Goal: Check status

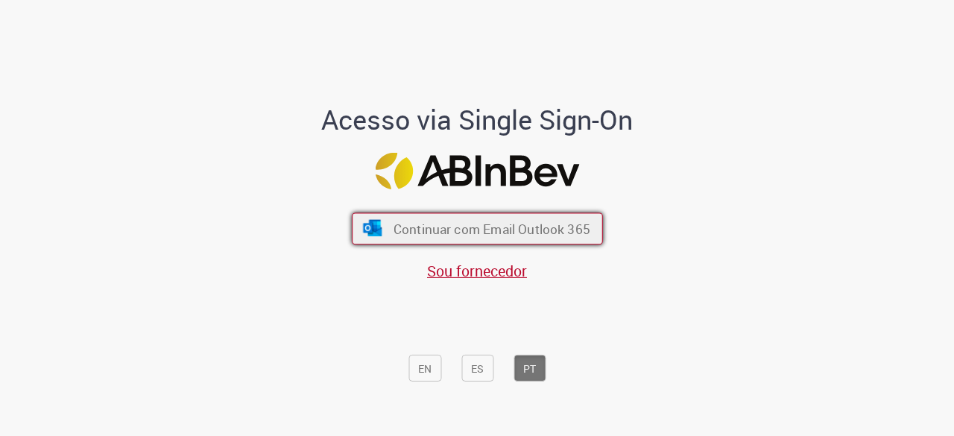
click at [482, 236] on font "Continuar com Email Outlook 365" at bounding box center [491, 229] width 197 height 17
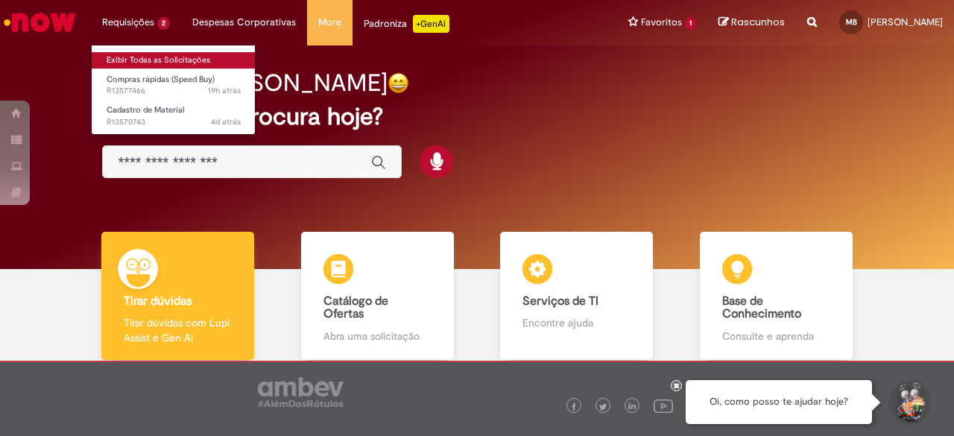
click at [150, 60] on link "Exibir Todas as Solicitações" at bounding box center [174, 60] width 164 height 16
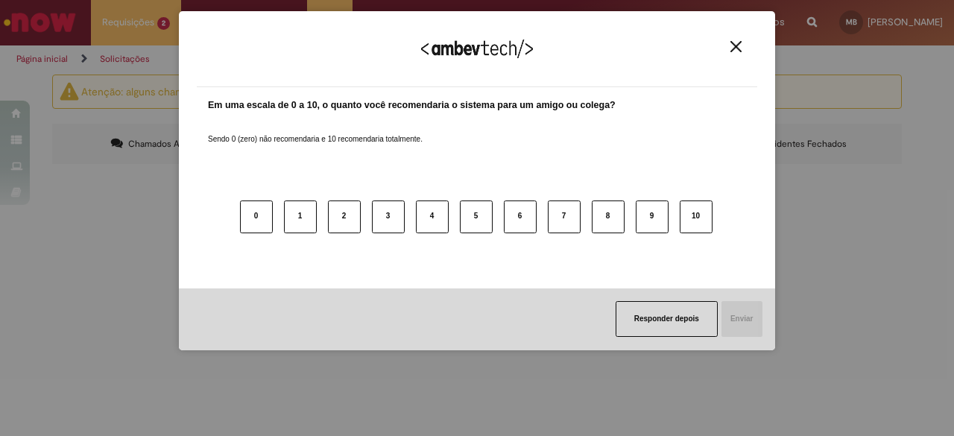
click at [736, 55] on div "Agradecemos seu feedback!" at bounding box center [477, 58] width 561 height 58
drag, startPoint x: 735, startPoint y: 44, endPoint x: 749, endPoint y: 142, distance: 99.4
click at [736, 45] on img "Close" at bounding box center [735, 46] width 11 height 11
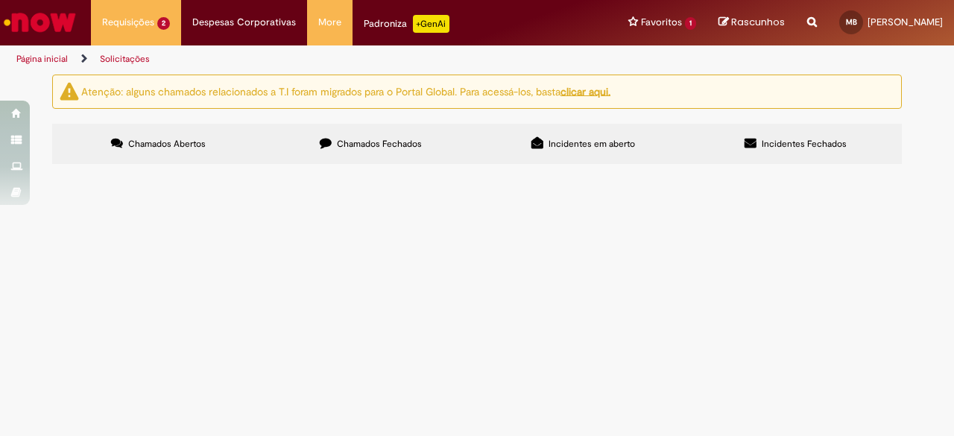
click at [0, 0] on span "Compra de tintas para pínturas diversas na unidade CDD POUSO ALEGRE." at bounding box center [0, 0] width 0 height 0
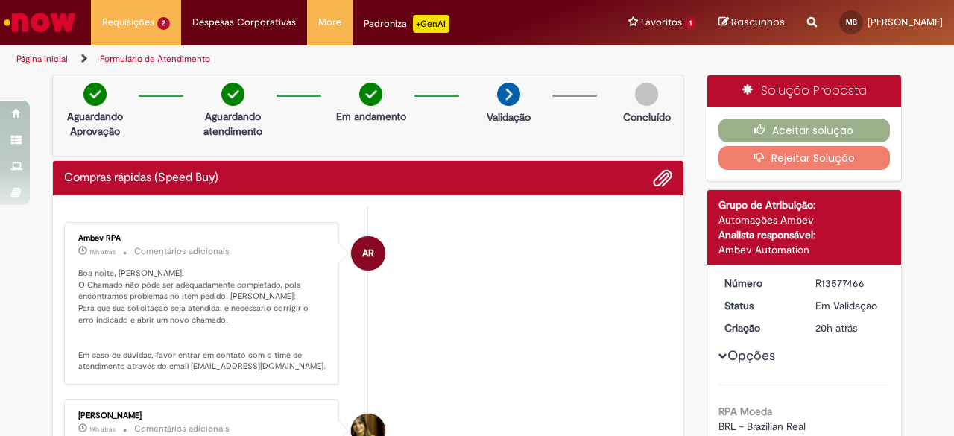
scroll to position [75, 0]
